Goal: Task Accomplishment & Management: Manage account settings

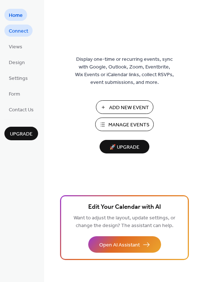
click at [15, 29] on span "Connect" at bounding box center [18, 31] width 19 height 8
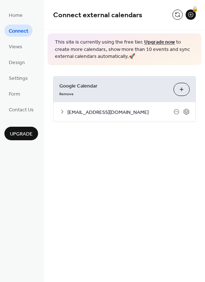
click at [120, 113] on span "[EMAIL_ADDRESS][DOMAIN_NAME]" at bounding box center [120, 112] width 106 height 8
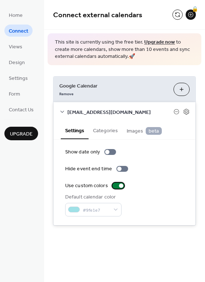
click at [113, 187] on div at bounding box center [118, 185] width 12 height 6
click at [189, 112] on icon at bounding box center [186, 111] width 7 height 7
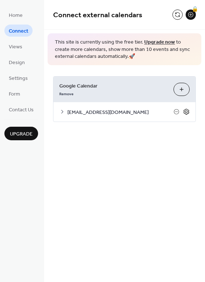
click at [185, 111] on icon at bounding box center [186, 111] width 3 height 3
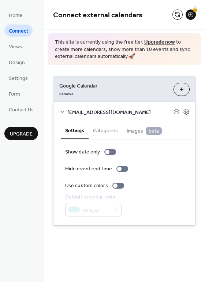
click at [95, 128] on button "Categories" at bounding box center [105, 129] width 34 height 17
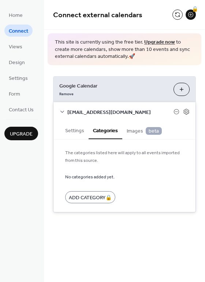
click at [138, 133] on span "Images beta" at bounding box center [144, 131] width 35 height 8
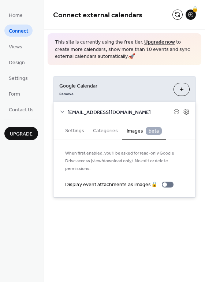
click at [68, 128] on button "Settings" at bounding box center [75, 129] width 28 height 17
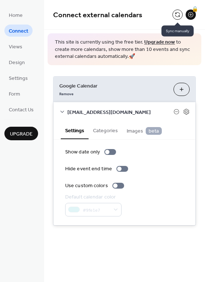
click at [178, 15] on button at bounding box center [177, 15] width 10 height 10
click at [177, 15] on button at bounding box center [177, 15] width 10 height 10
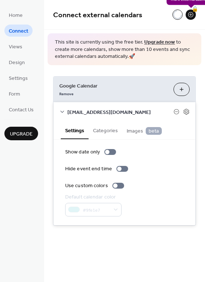
click at [189, 16] on div "🔒" at bounding box center [190, 15] width 10 height 10
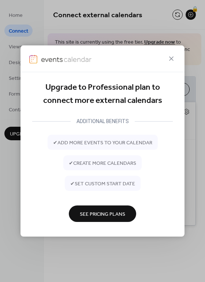
click at [172, 58] on icon at bounding box center [171, 58] width 9 height 9
